Goal: Task Accomplishment & Management: Complete application form

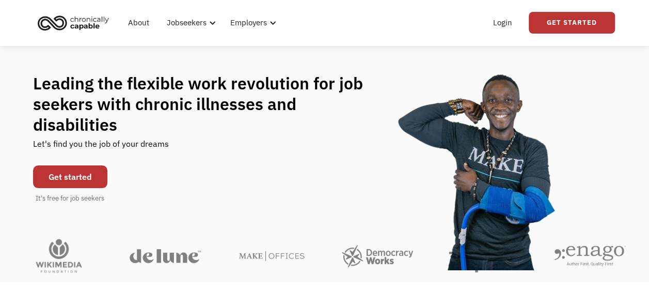
scroll to position [27, 0]
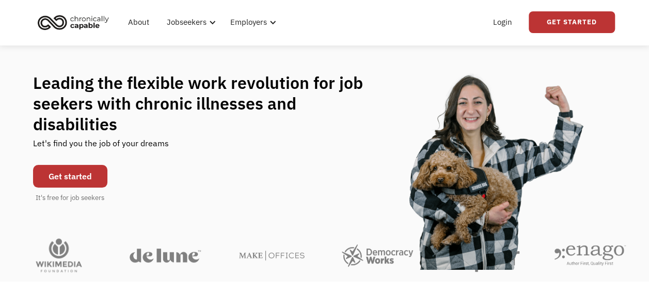
click at [91, 175] on link "Get started" at bounding box center [70, 176] width 74 height 23
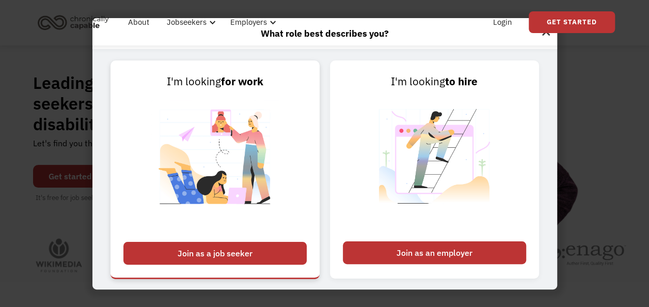
click at [281, 247] on div "Join as a job seeker" at bounding box center [214, 253] width 183 height 23
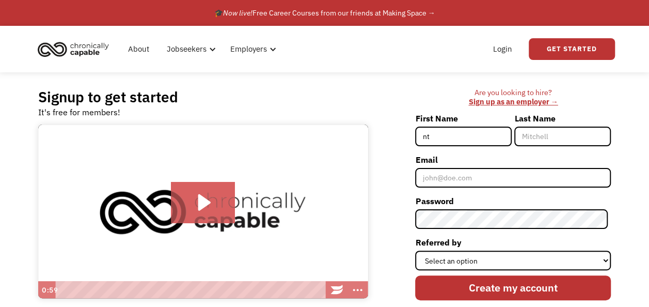
type input "n"
type input "[PERSON_NAME]"
click at [547, 135] on input "Last Name" at bounding box center [562, 136] width 97 height 20
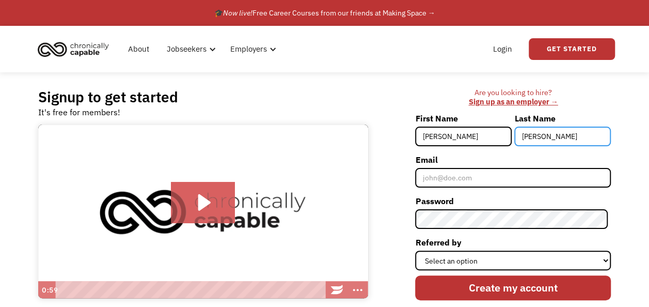
type input "[PERSON_NAME]"
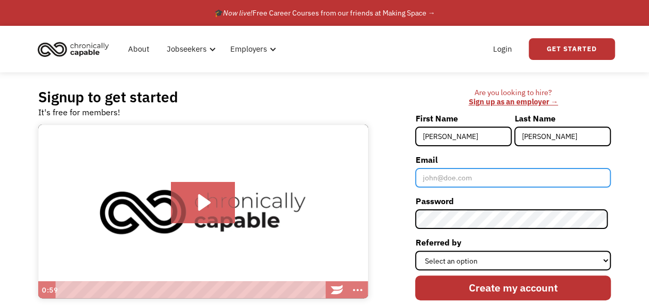
click at [474, 175] on input "Email" at bounding box center [513, 178] width 196 height 20
type input "[EMAIL_ADDRESS][DOMAIN_NAME]"
